Goal: Check status: Check status

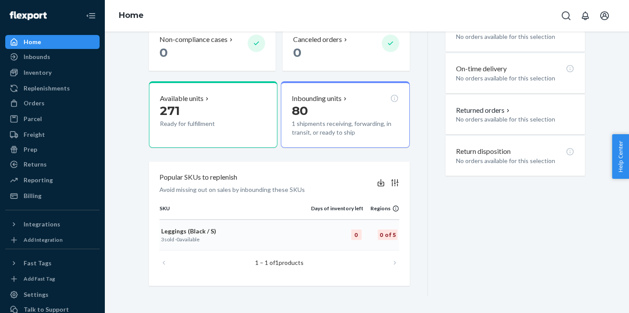
scroll to position [291, 0]
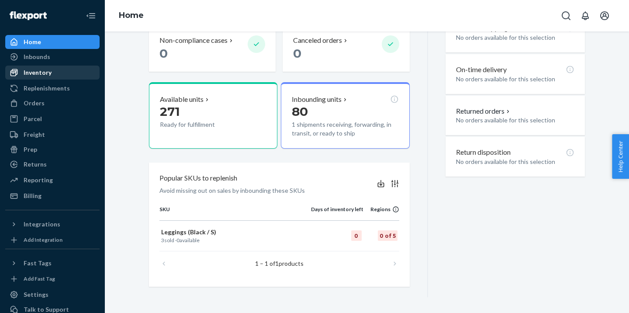
click at [58, 73] on div "Inventory" at bounding box center [52, 72] width 93 height 12
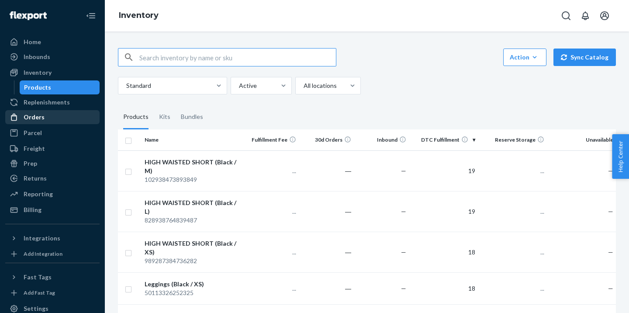
click at [47, 115] on div "Orders" at bounding box center [52, 117] width 93 height 12
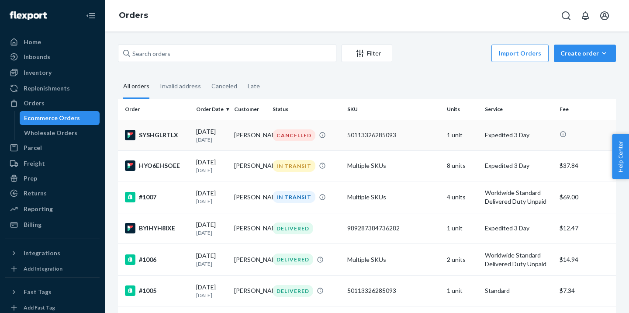
click at [294, 134] on div "CANCELLED" at bounding box center [294, 135] width 43 height 12
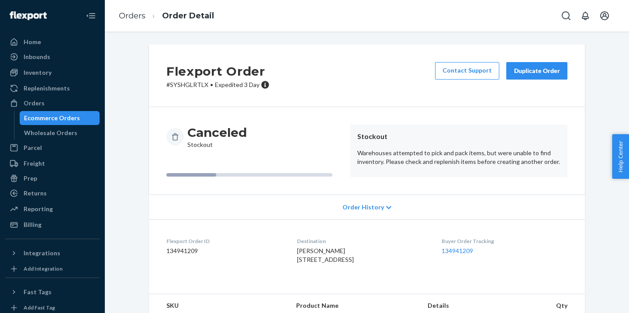
click at [466, 76] on link "Contact Support" at bounding box center [467, 70] width 64 height 17
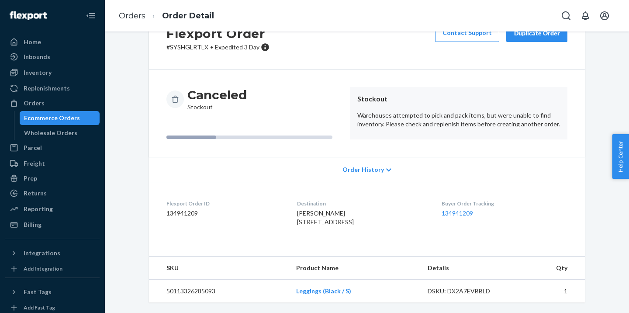
scroll to position [55, 0]
drag, startPoint x: 203, startPoint y: 198, endPoint x: 166, endPoint y: 196, distance: 37.2
click at [166, 196] on dl "Flexport Order ID 134941209 Destination [PERSON_NAME] [STREET_ADDRESS] Buyer Or…" at bounding box center [367, 215] width 436 height 66
copy dd "134941209"
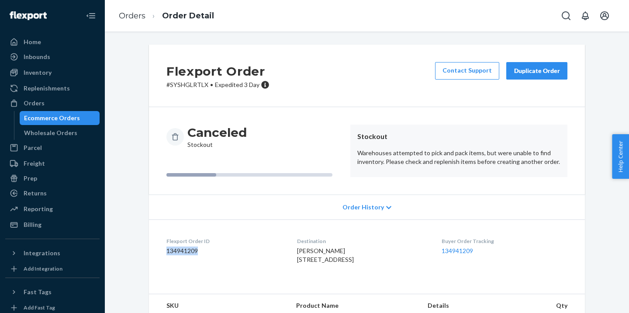
scroll to position [0, 0]
click at [386, 205] on icon at bounding box center [388, 208] width 5 height 6
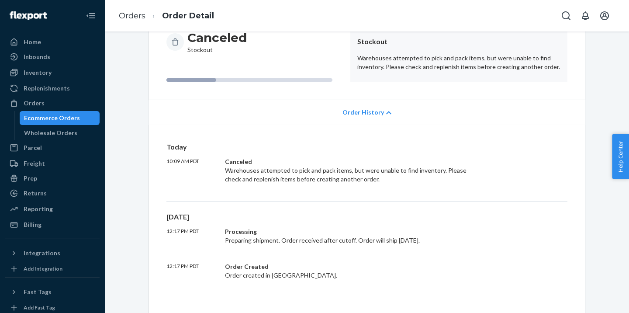
scroll to position [109, 0]
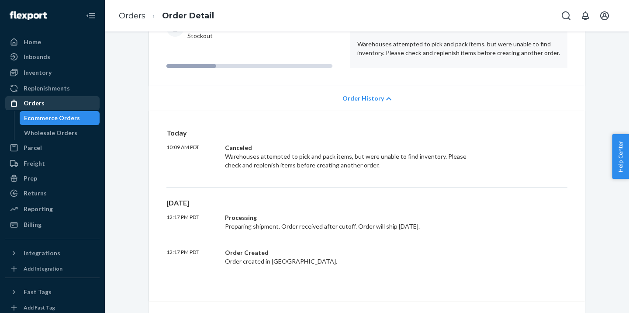
click at [43, 107] on div "Orders" at bounding box center [52, 103] width 93 height 12
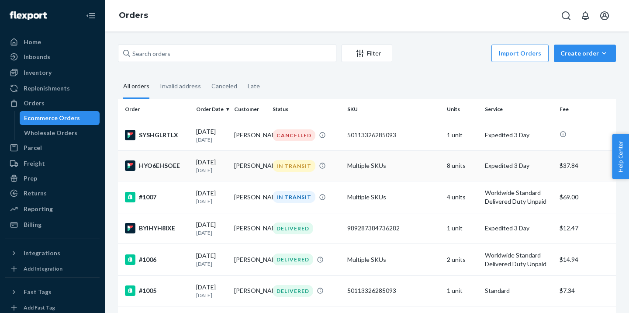
click at [294, 169] on div "IN TRANSIT" at bounding box center [294, 166] width 43 height 12
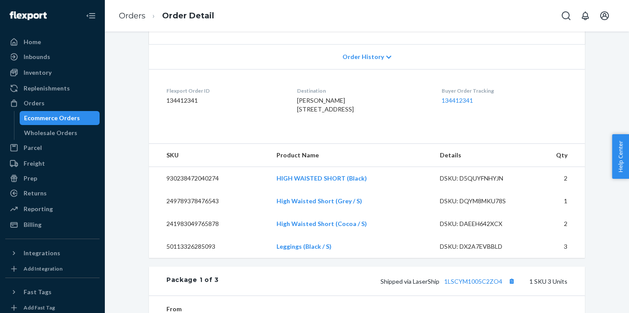
scroll to position [36, 0]
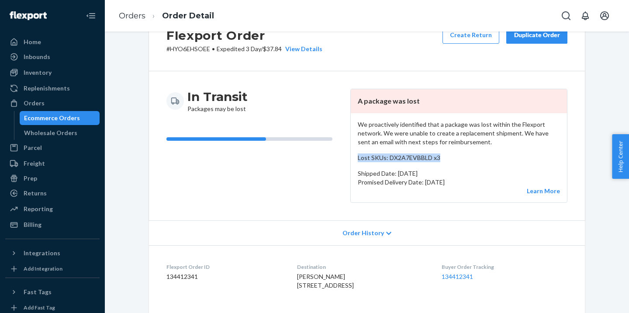
drag, startPoint x: 440, startPoint y: 155, endPoint x: 357, endPoint y: 159, distance: 83.1
click at [357, 159] on div "We proactively identified that a package was lost within the Flexport network. …" at bounding box center [459, 157] width 216 height 89
copy p "Lost SKUs: DX2A7EVBBLD x3"
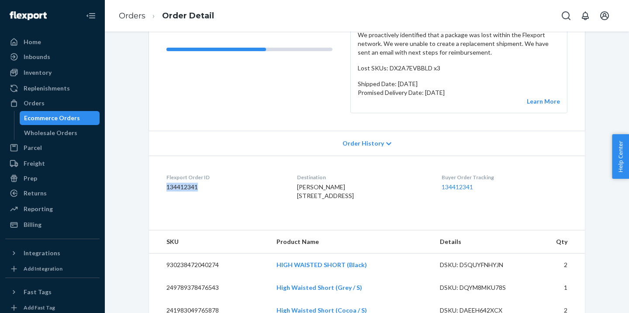
drag, startPoint x: 200, startPoint y: 188, endPoint x: 161, endPoint y: 186, distance: 39.0
click at [161, 186] on dl "Flexport Order ID 134412341 Destination [PERSON_NAME] [STREET_ADDRESS] Buyer Or…" at bounding box center [367, 189] width 436 height 66
copy dd "134412341"
click at [43, 108] on div "Orders" at bounding box center [52, 103] width 93 height 12
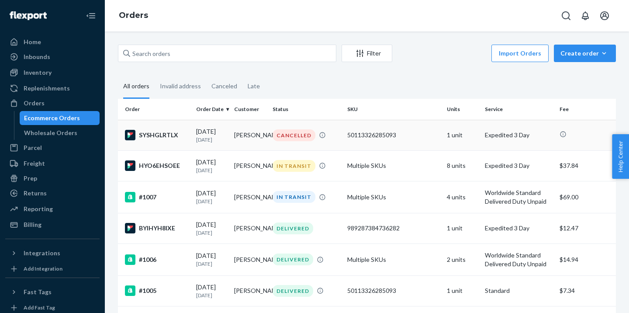
click at [272, 137] on div "CANCELLED" at bounding box center [306, 135] width 71 height 12
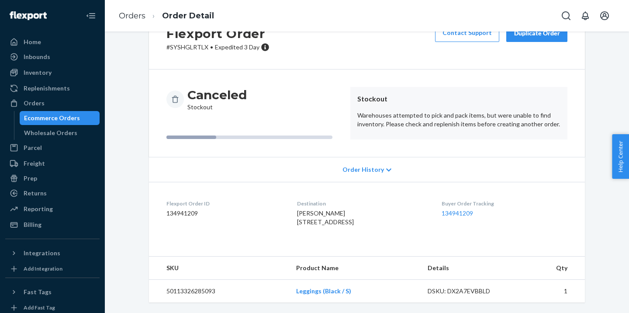
scroll to position [55, 0]
drag, startPoint x: 201, startPoint y: 193, endPoint x: 166, endPoint y: 195, distance: 35.1
click at [166, 195] on dl "Flexport Order ID 134941209 Destination [PERSON_NAME] [STREET_ADDRESS] Buyer Or…" at bounding box center [367, 215] width 436 height 66
copy dd "134941209"
click at [198, 209] on dd "134941209" at bounding box center [225, 213] width 117 height 9
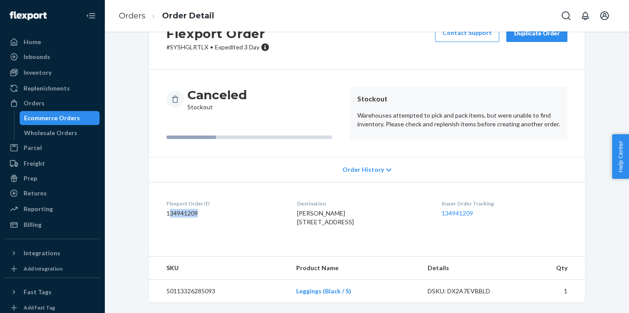
drag, startPoint x: 202, startPoint y: 196, endPoint x: 168, endPoint y: 191, distance: 33.6
click at [168, 200] on div "Flexport Order ID 134941209" at bounding box center [225, 215] width 117 height 30
copy dd "134941209"
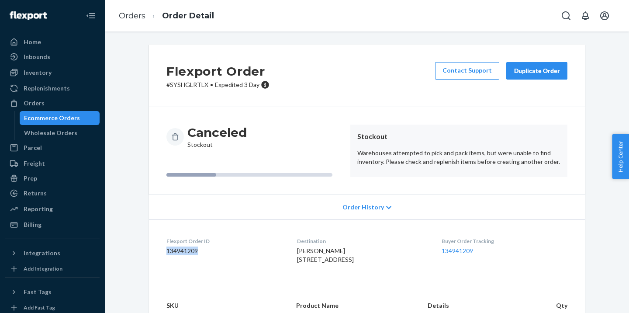
scroll to position [0, 0]
click at [608, 19] on icon "Open account menu" at bounding box center [605, 15] width 9 height 9
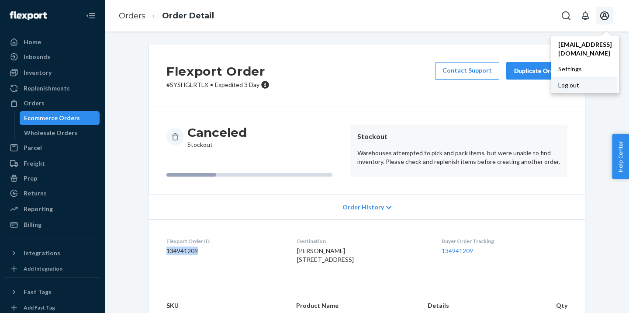
click at [573, 77] on div "Log out" at bounding box center [585, 85] width 66 height 16
